Goal: Navigation & Orientation: Find specific page/section

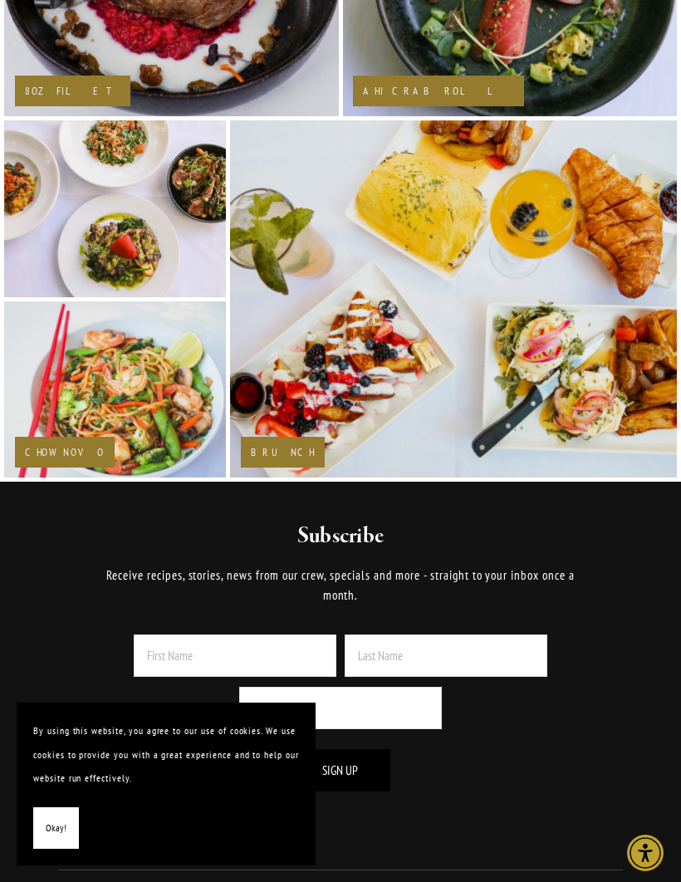
scroll to position [1957, 0]
click at [268, 458] on img at bounding box center [453, 299] width 508 height 359
click at [331, 298] on img at bounding box center [453, 299] width 508 height 359
click at [277, 458] on h2 "Brunch" at bounding box center [283, 453] width 64 height 11
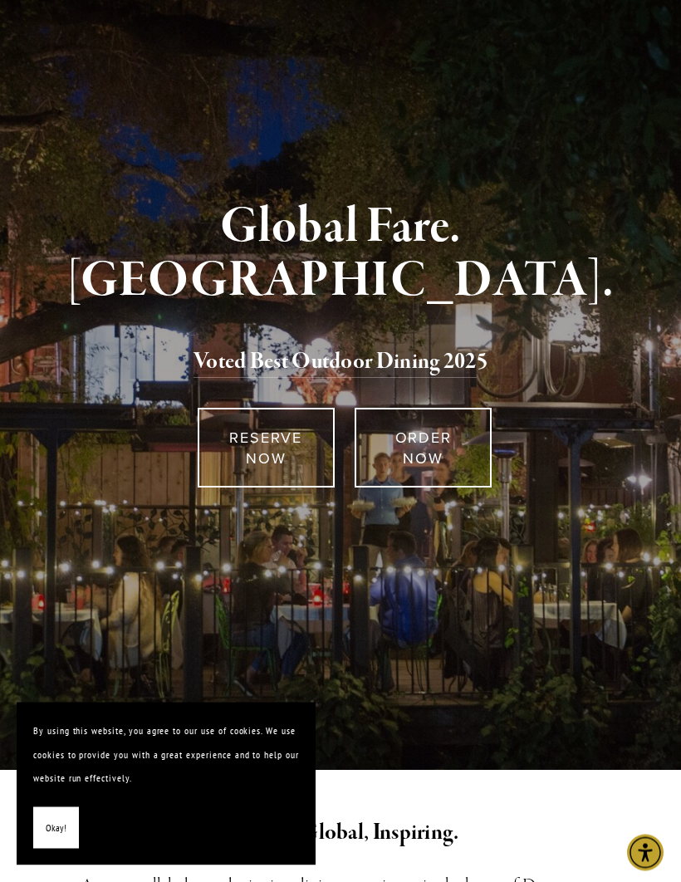
scroll to position [135, 0]
click at [277, 462] on link "RESERVE NOW" at bounding box center [266, 448] width 137 height 80
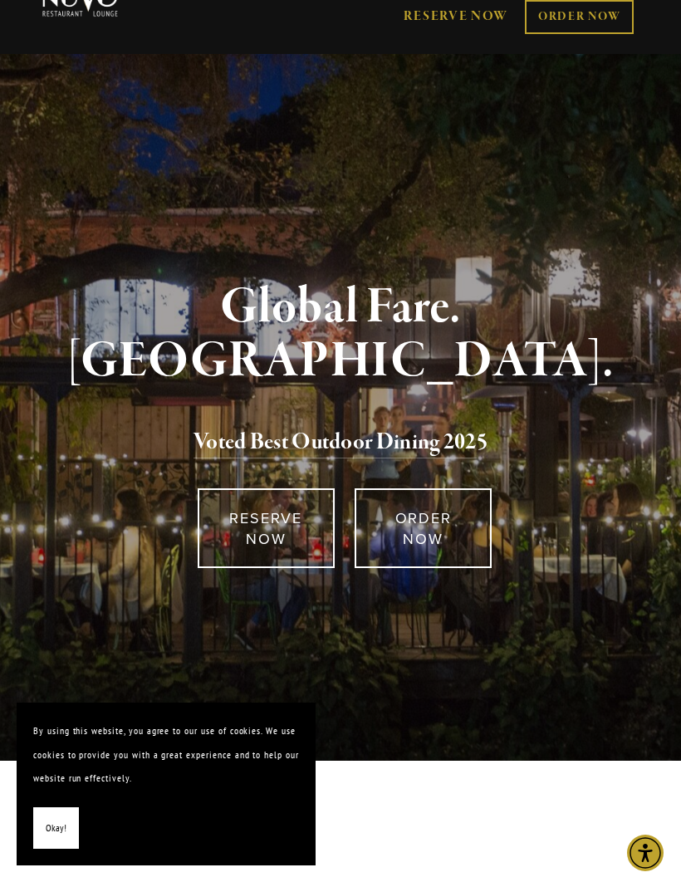
scroll to position [0, 0]
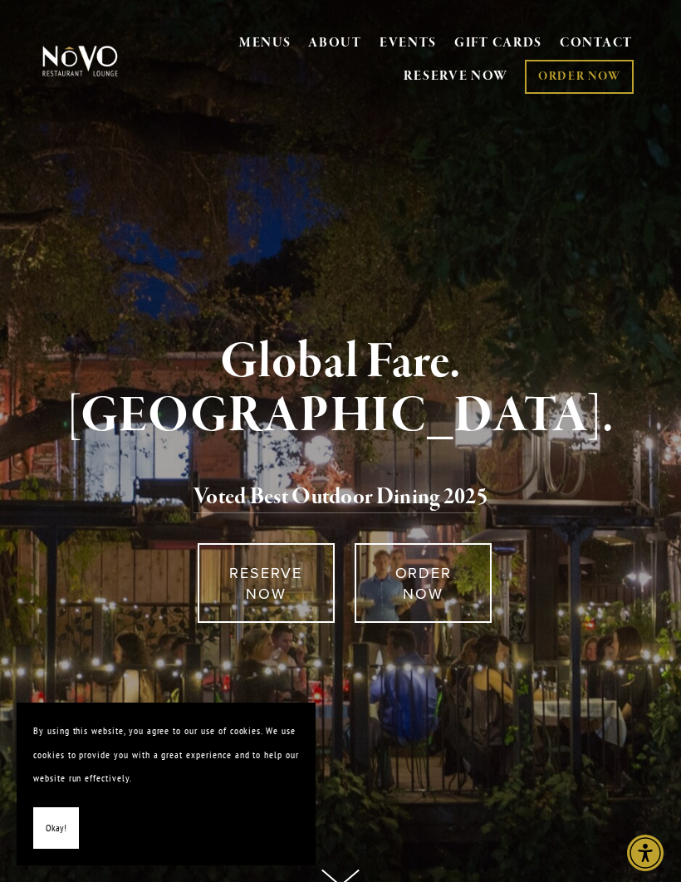
click at [159, 198] on div "Global Fare. [GEOGRAPHIC_DATA]. Voted Best Outdoor Dining 202 5 RESERVE NOW ORD…" at bounding box center [340, 540] width 681 height 729
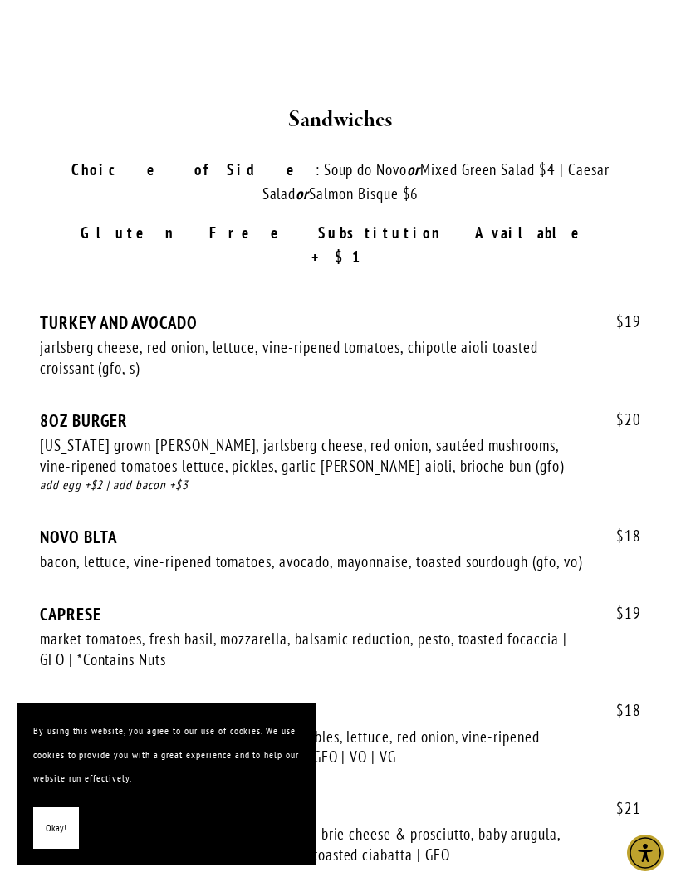
scroll to position [3358, 0]
